Goal: Task Accomplishment & Management: Manage account settings

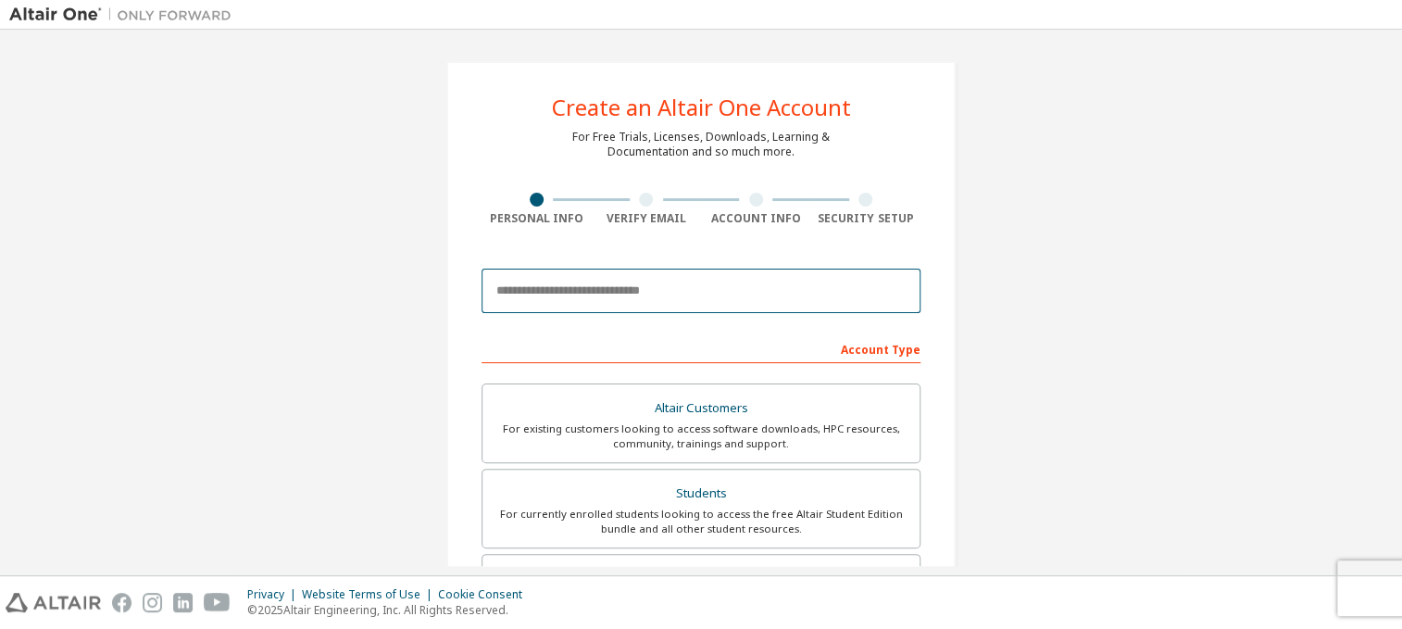
click at [643, 281] on input "email" at bounding box center [701, 291] width 439 height 44
type input "**********"
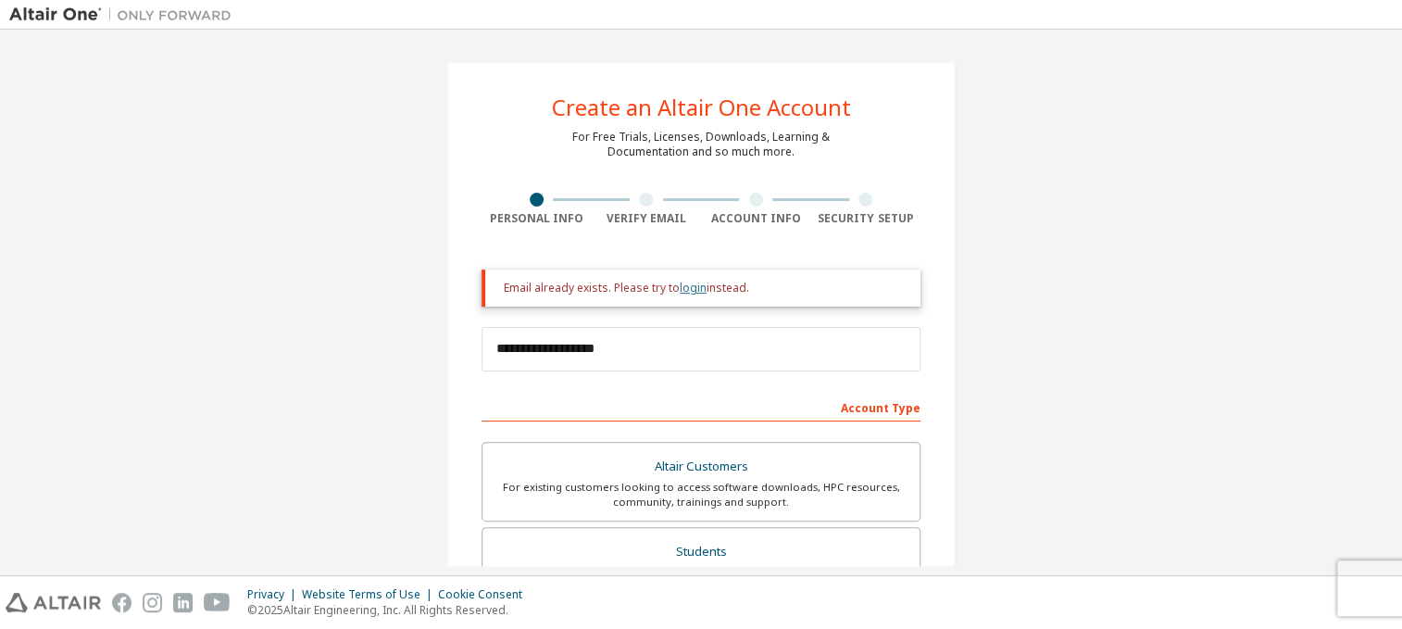
click at [680, 289] on link "login" at bounding box center [693, 288] width 27 height 16
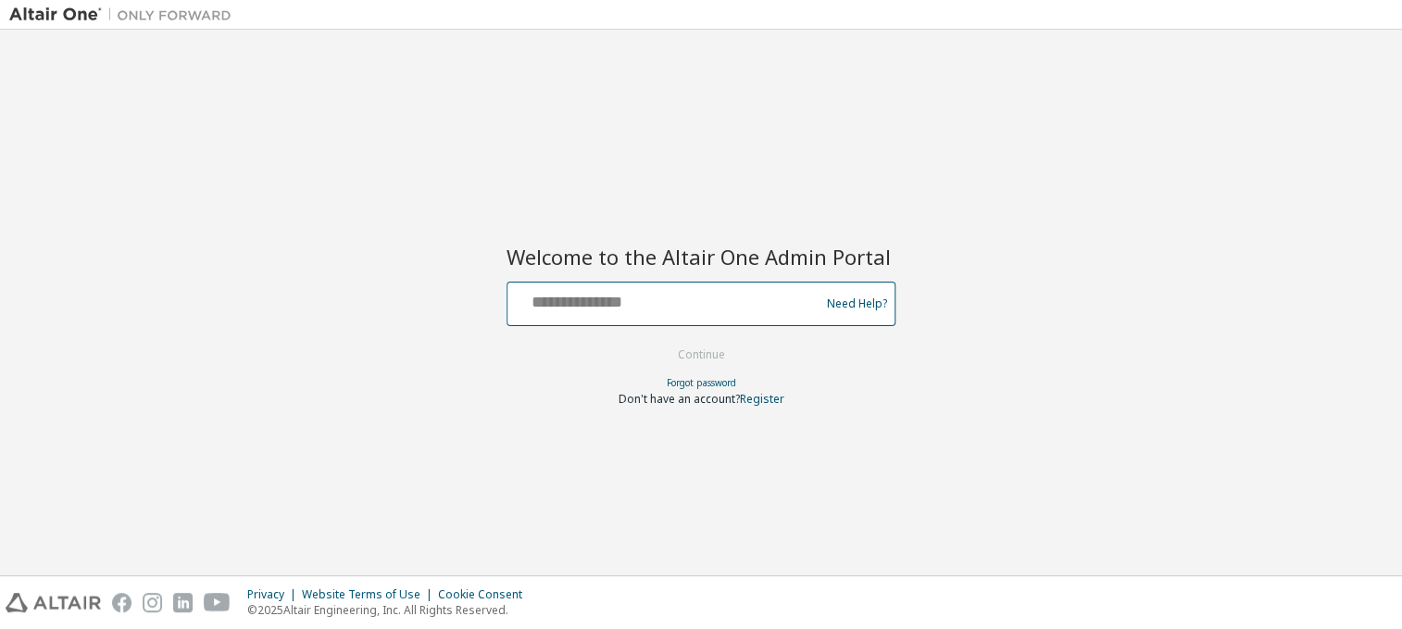
click at [684, 304] on input "text" at bounding box center [666, 299] width 303 height 27
type input "**********"
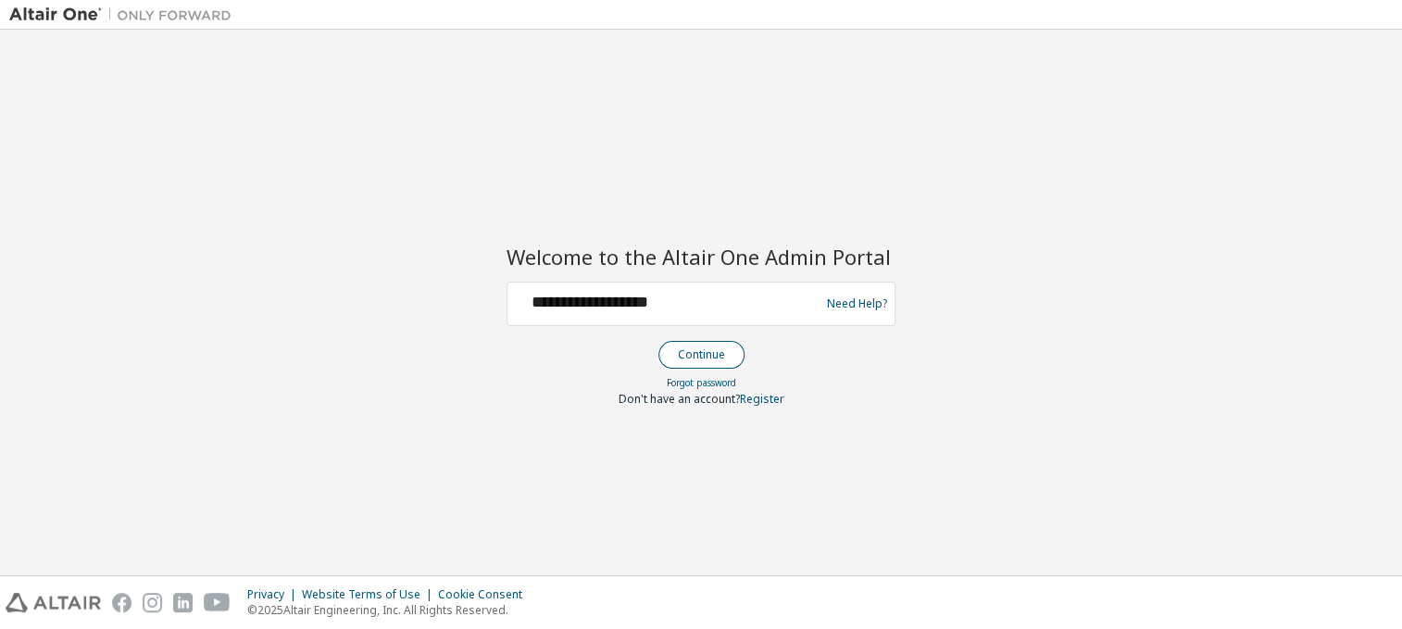
click at [685, 350] on button "Continue" at bounding box center [701, 355] width 86 height 28
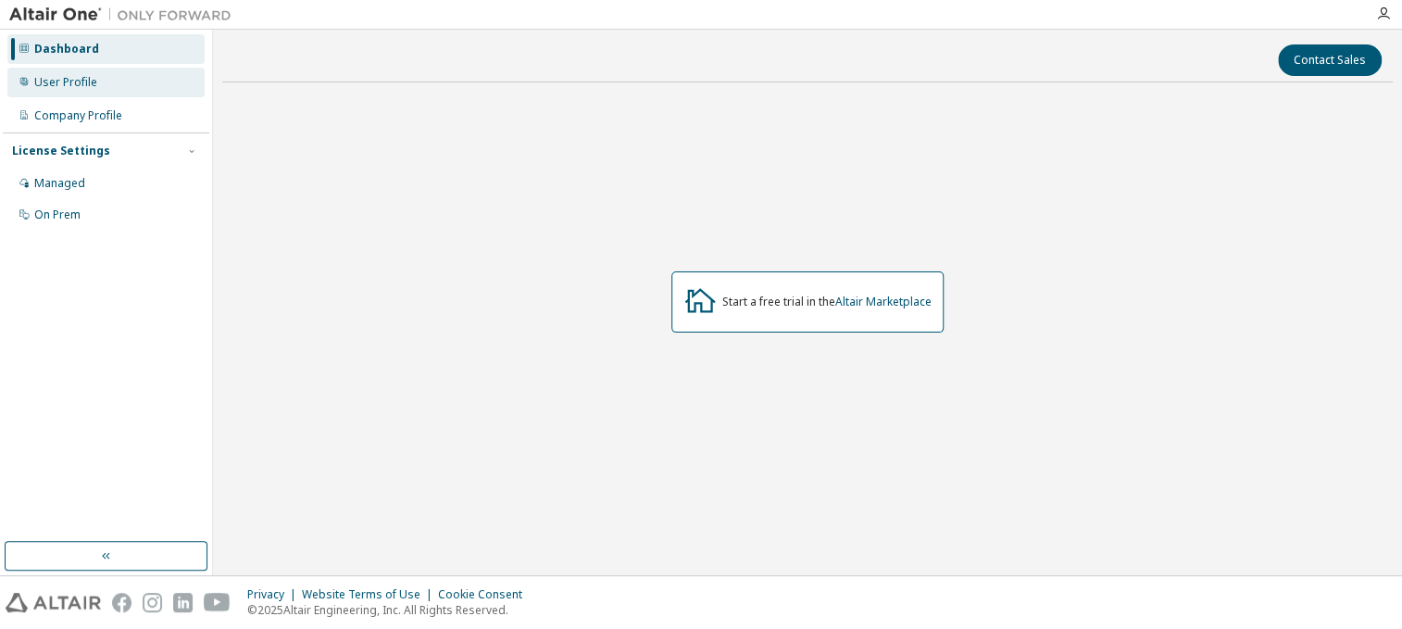
click at [120, 84] on div "User Profile" at bounding box center [105, 83] width 197 height 30
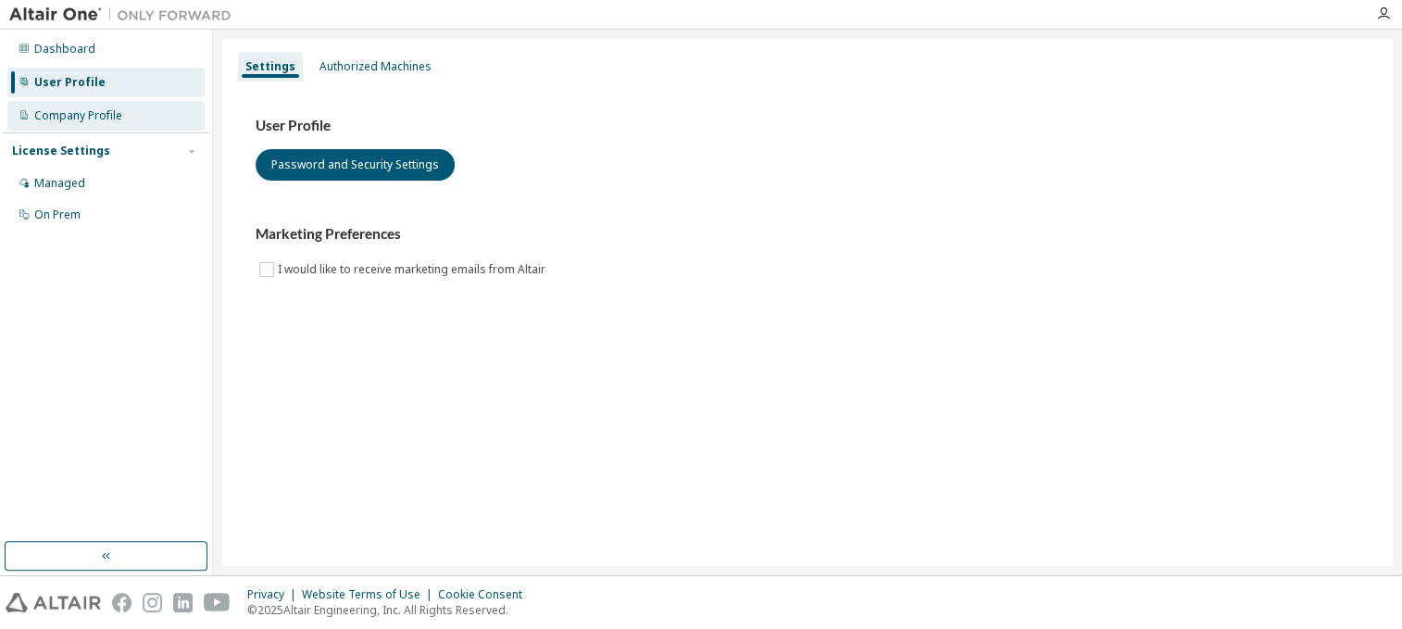
click at [115, 118] on div "Company Profile" at bounding box center [78, 115] width 88 height 15
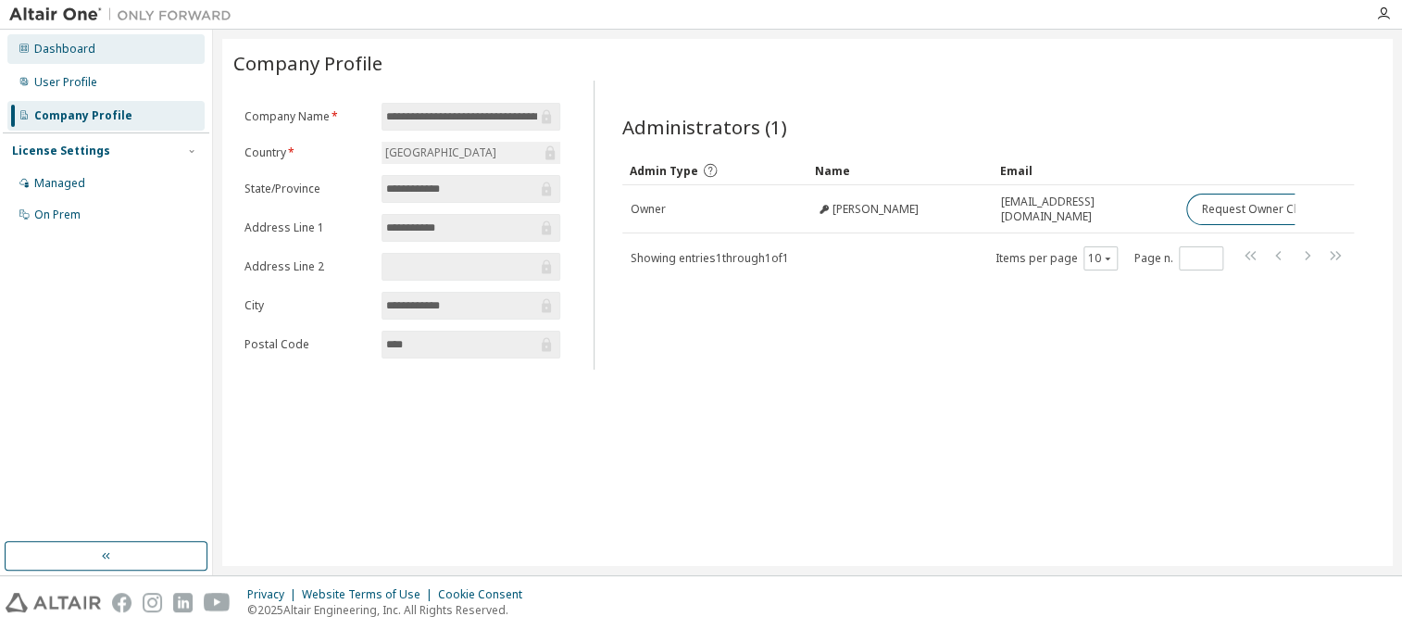
click at [104, 50] on div "Dashboard" at bounding box center [105, 49] width 197 height 30
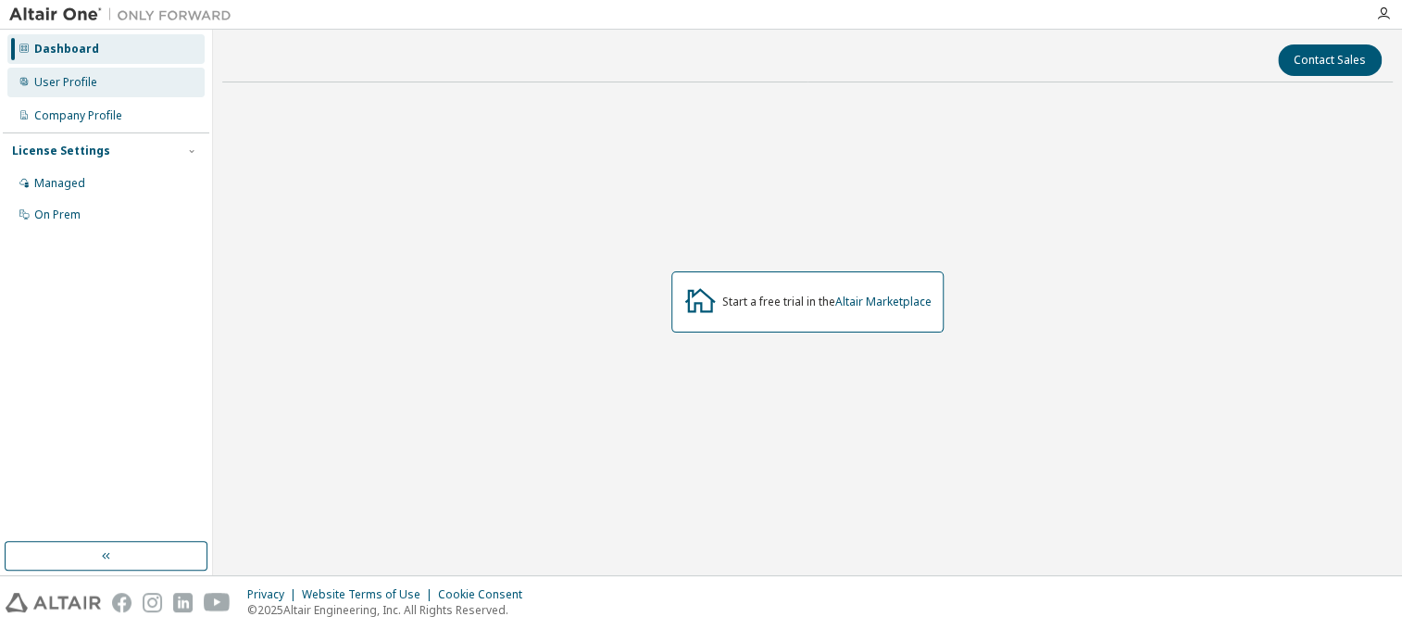
click at [110, 87] on div "User Profile" at bounding box center [105, 83] width 197 height 30
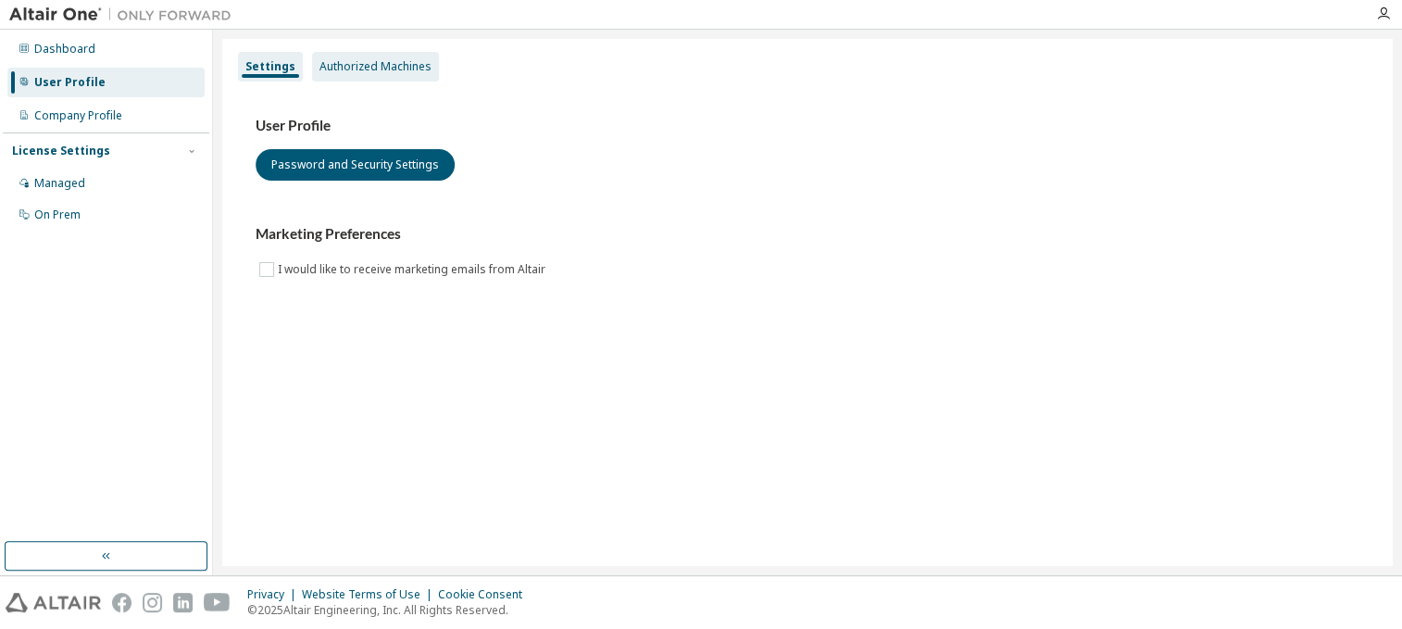
click at [346, 60] on div "Authorized Machines" at bounding box center [375, 66] width 112 height 15
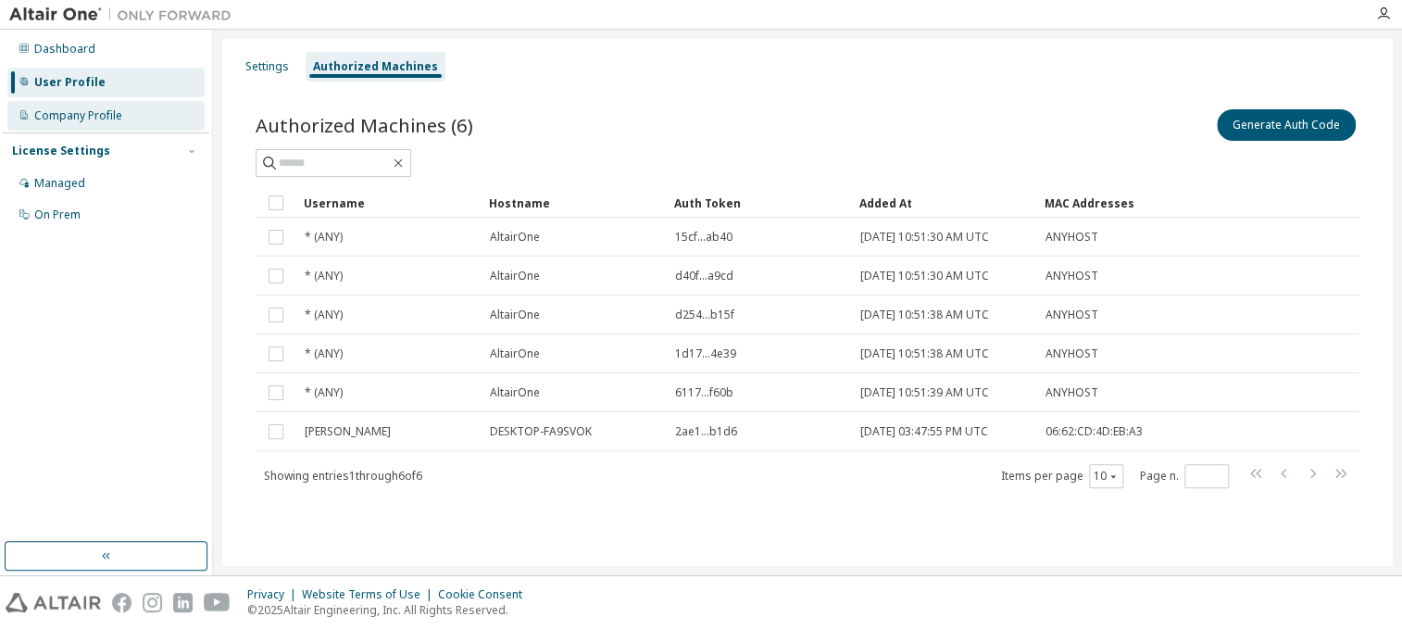
click at [151, 109] on div "Company Profile" at bounding box center [105, 116] width 197 height 30
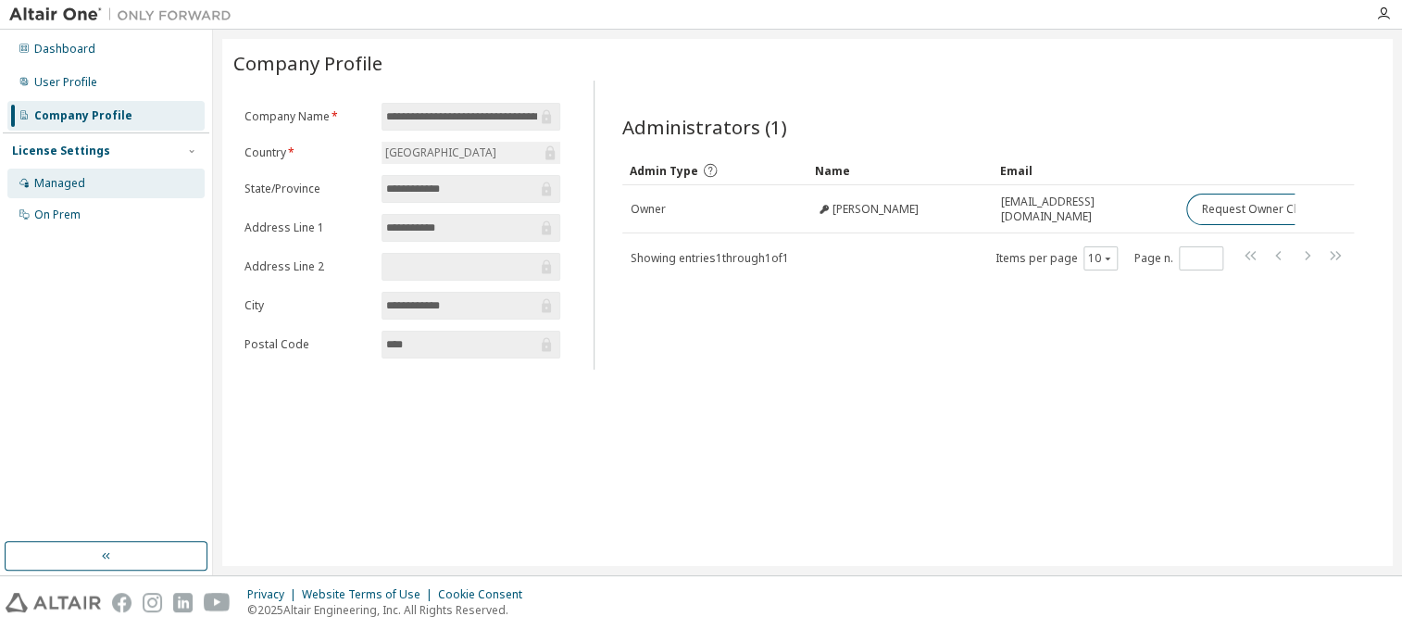
click at [120, 177] on div "Managed" at bounding box center [105, 184] width 197 height 30
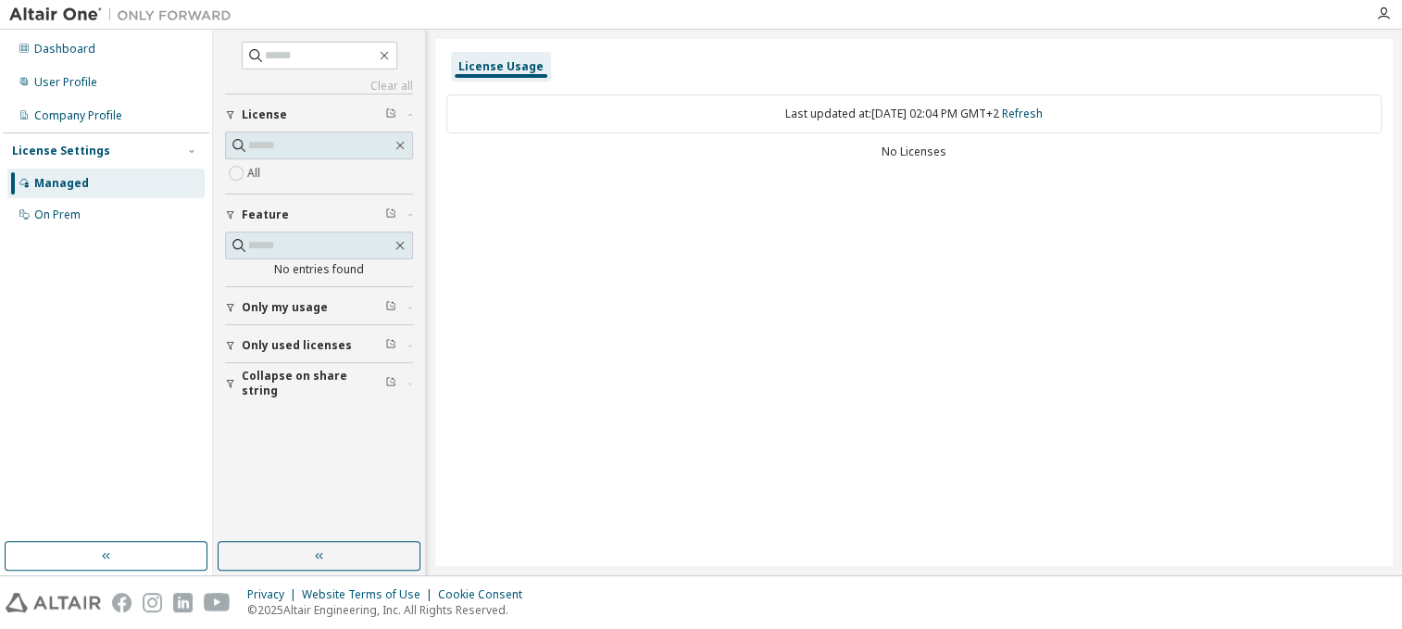
click at [282, 314] on button "Only my usage" at bounding box center [319, 307] width 188 height 41
click at [104, 216] on div "On Prem" at bounding box center [105, 215] width 197 height 30
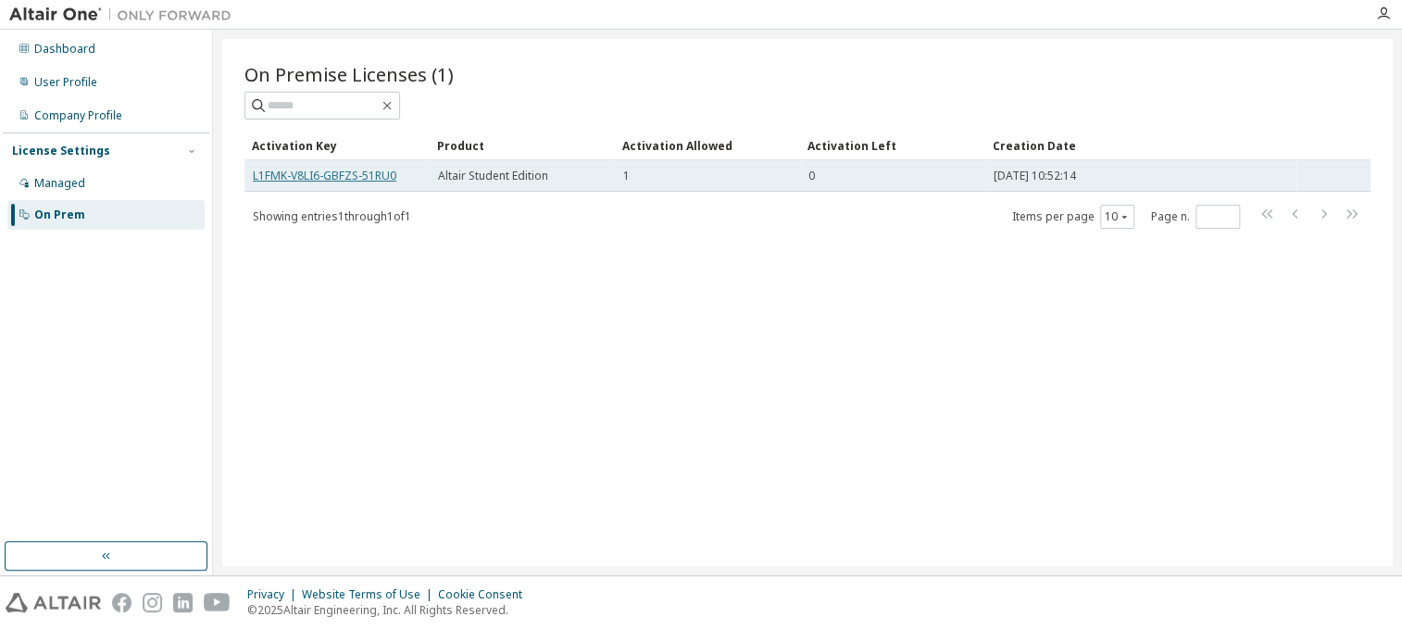
click at [370, 173] on link "L1FMK-V8LI6-GBFZS-51RU0" at bounding box center [325, 176] width 144 height 16
